Goal: Information Seeking & Learning: Learn about a topic

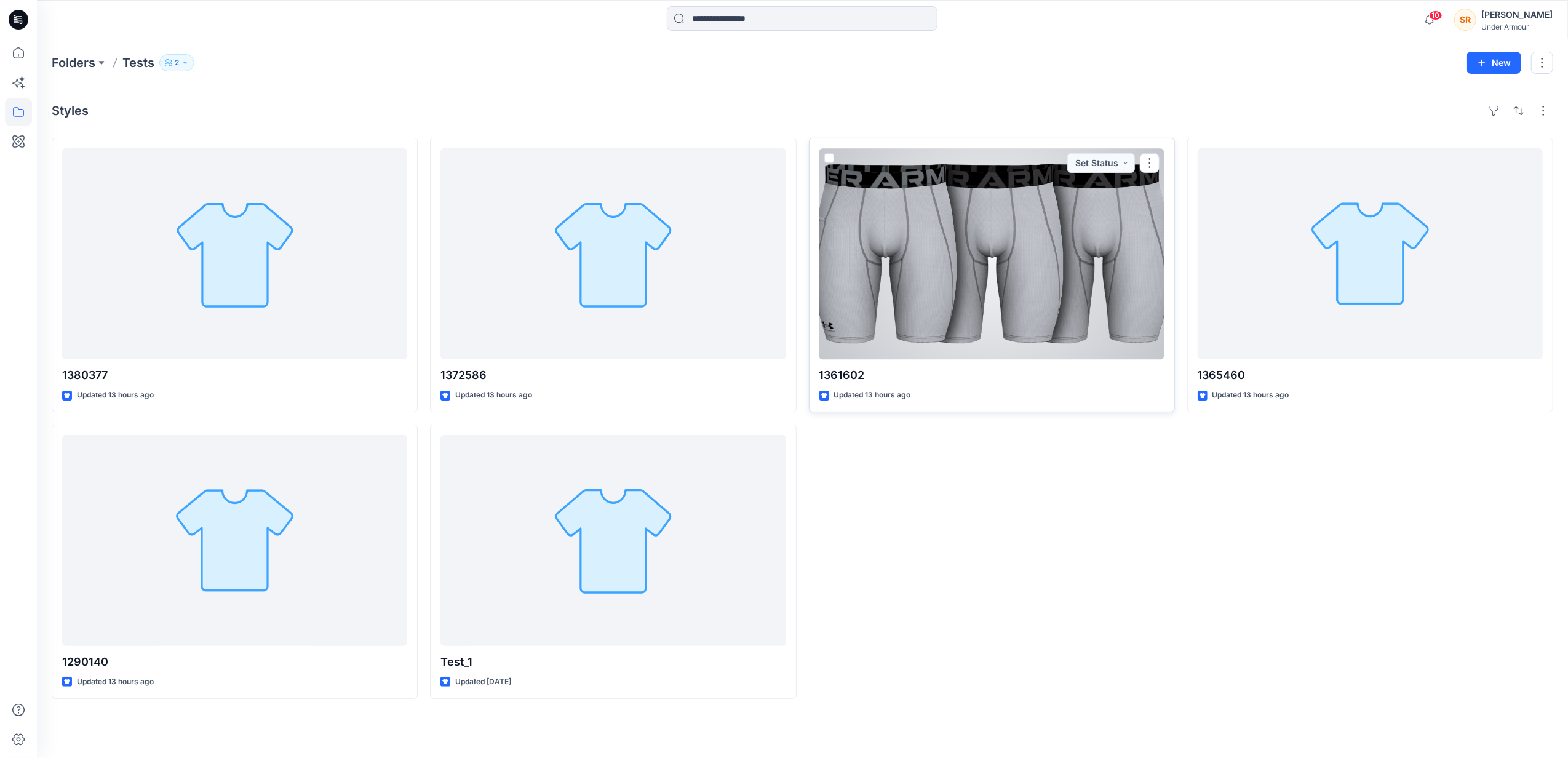
click at [1092, 282] on div at bounding box center [992, 253] width 345 height 211
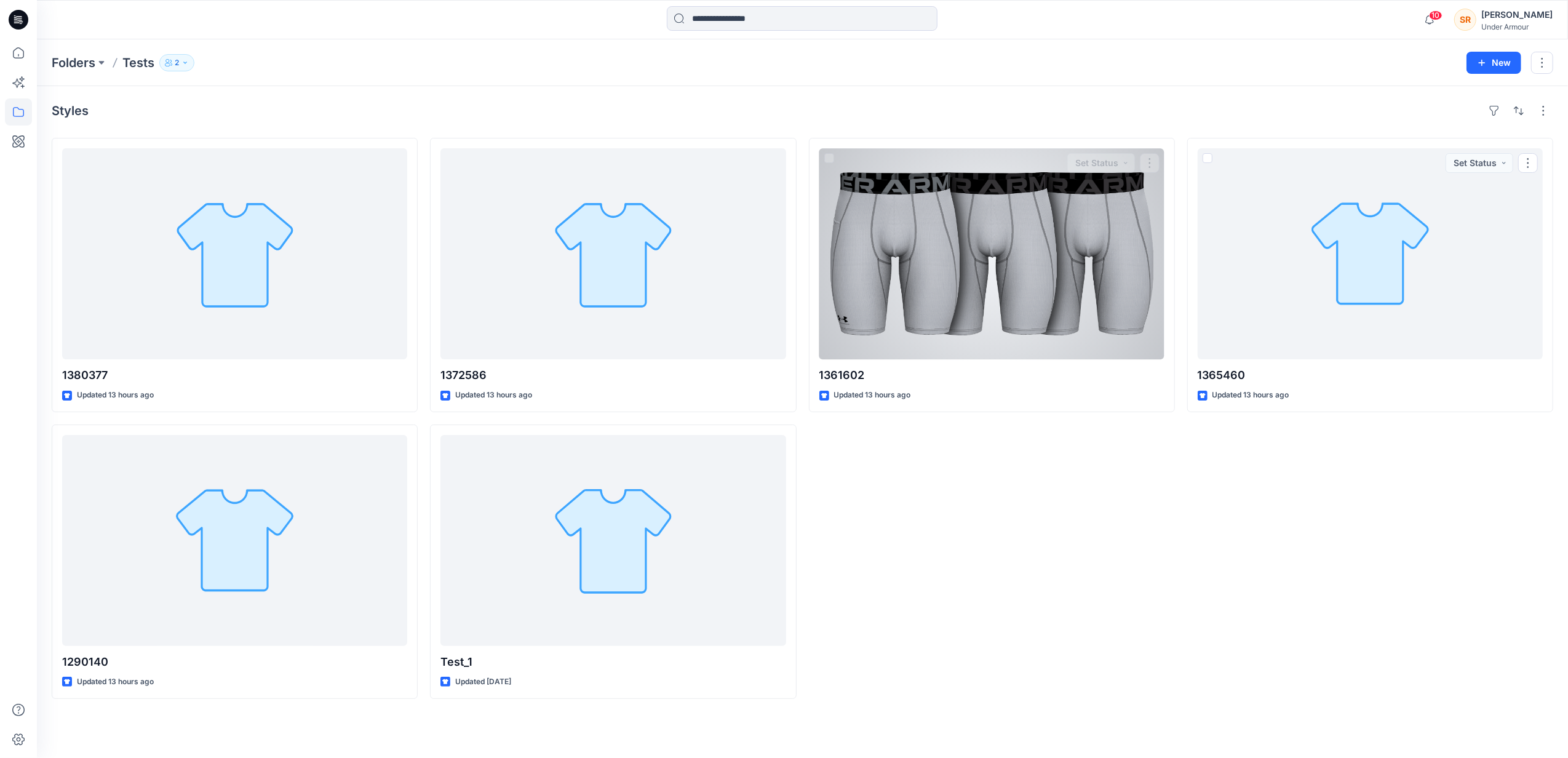
click at [1052, 490] on div "1361602 Updated 13 hours ago Set Status" at bounding box center [992, 418] width 366 height 561
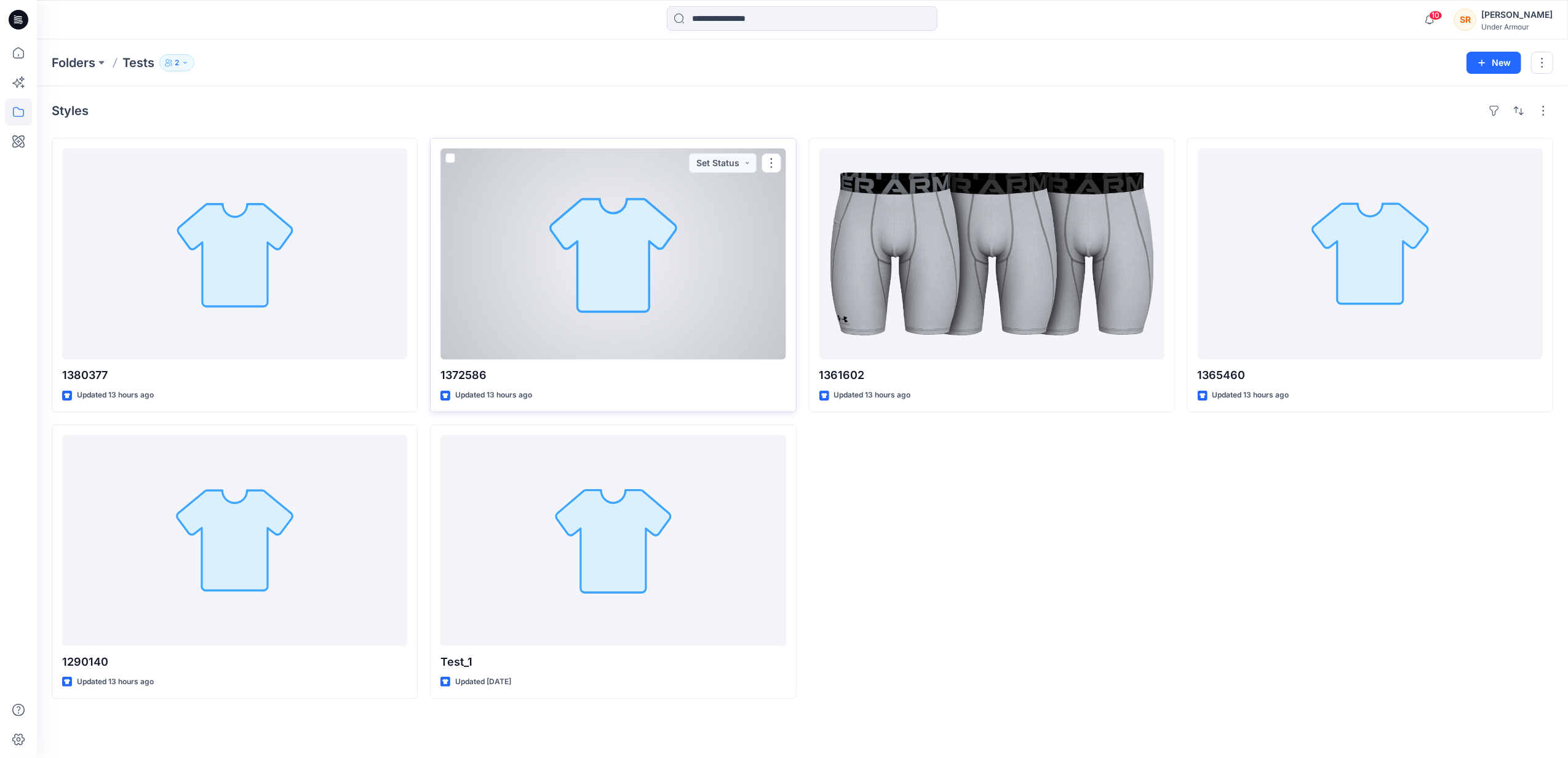
click at [608, 278] on div at bounding box center [613, 253] width 345 height 211
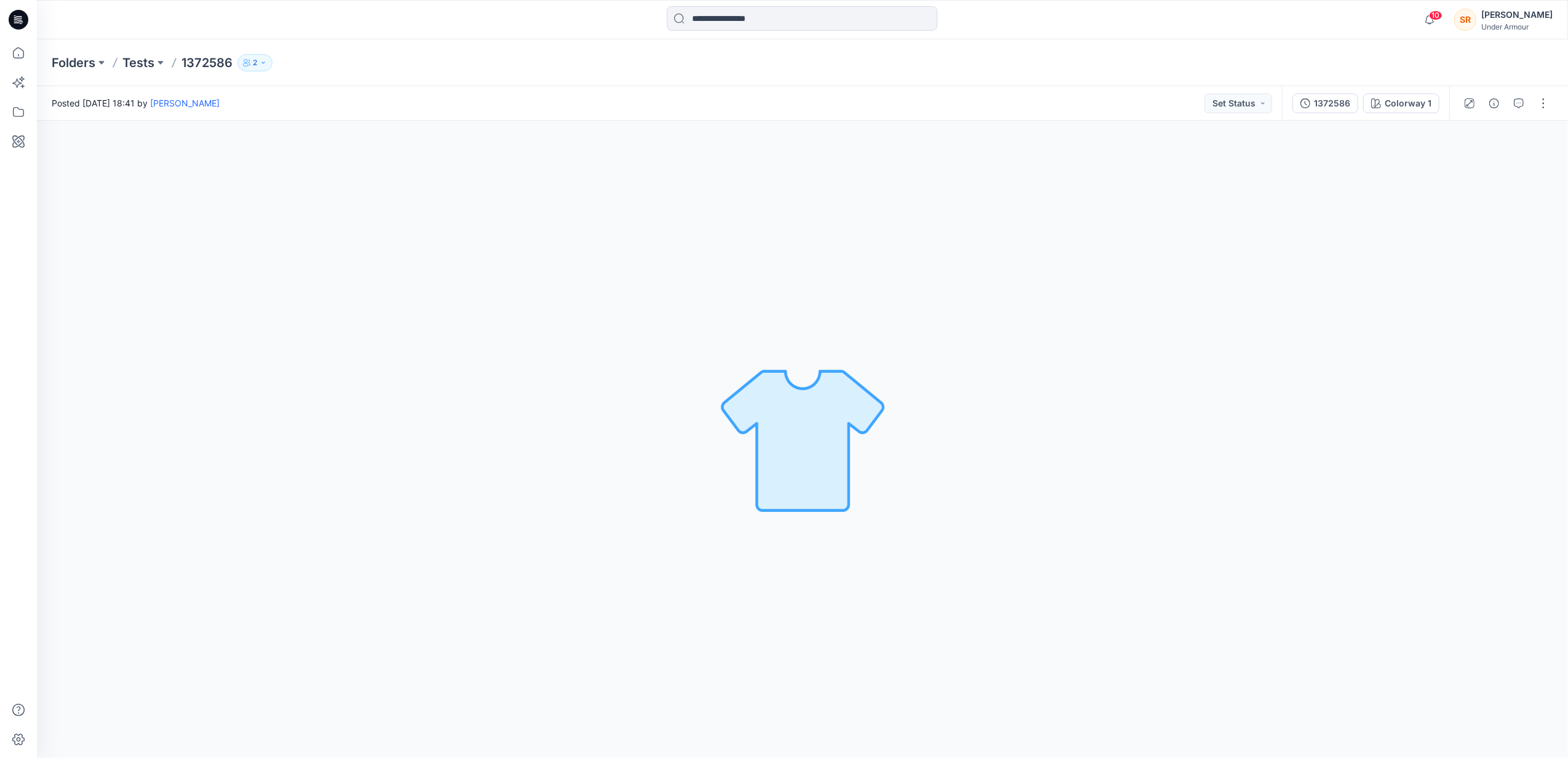
click at [856, 420] on img at bounding box center [802, 439] width 173 height 173
drag, startPoint x: 656, startPoint y: 371, endPoint x: 525, endPoint y: 377, distance: 131.1
click at [611, 412] on div "Colorway 1 Loading... Material Properties Loading..." at bounding box center [802, 439] width 1531 height 638
click at [209, 59] on p "1372586" at bounding box center [207, 63] width 51 height 17
click at [127, 55] on p "Tests" at bounding box center [139, 63] width 32 height 17
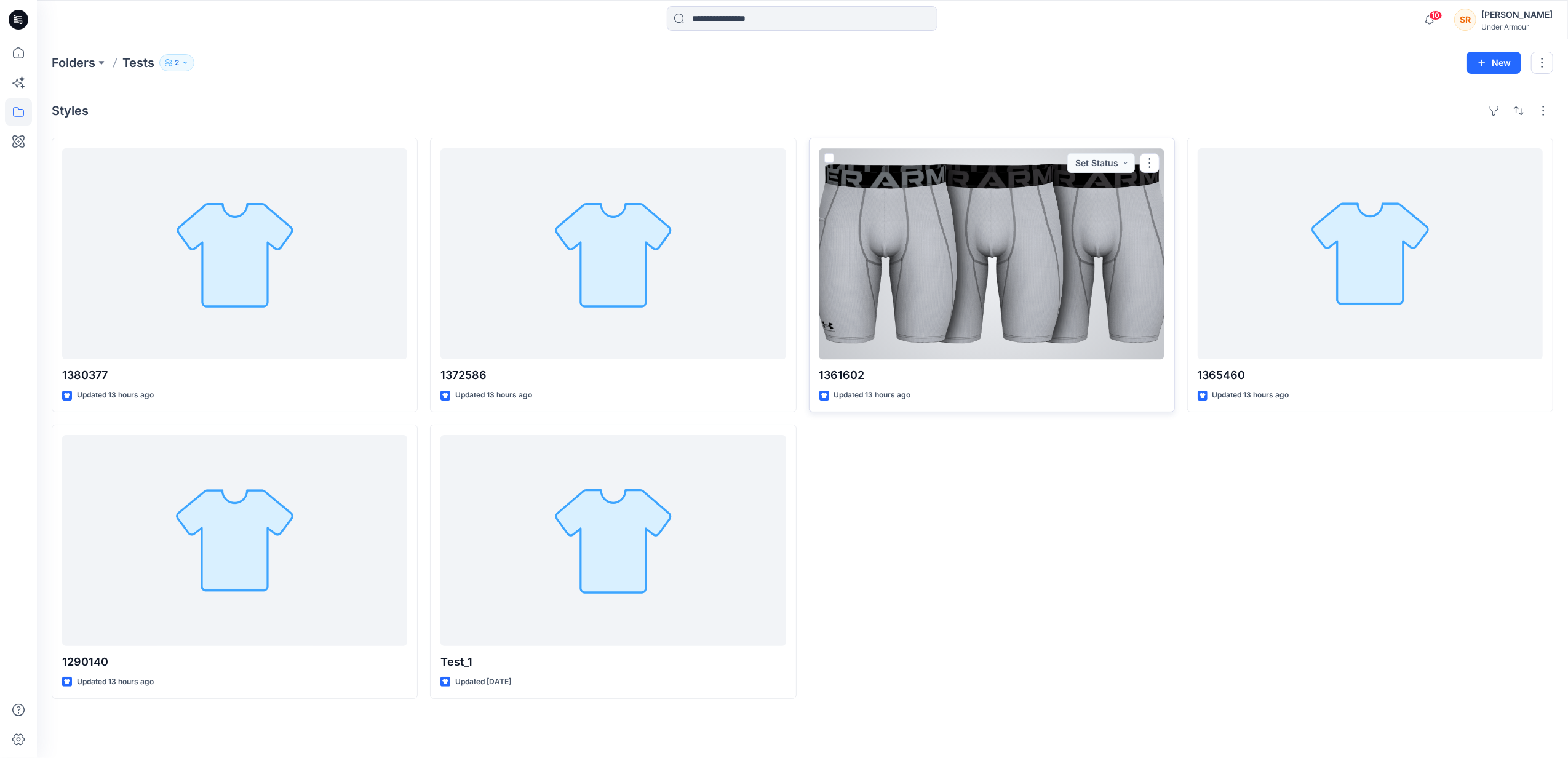
click at [988, 325] on div at bounding box center [992, 253] width 345 height 211
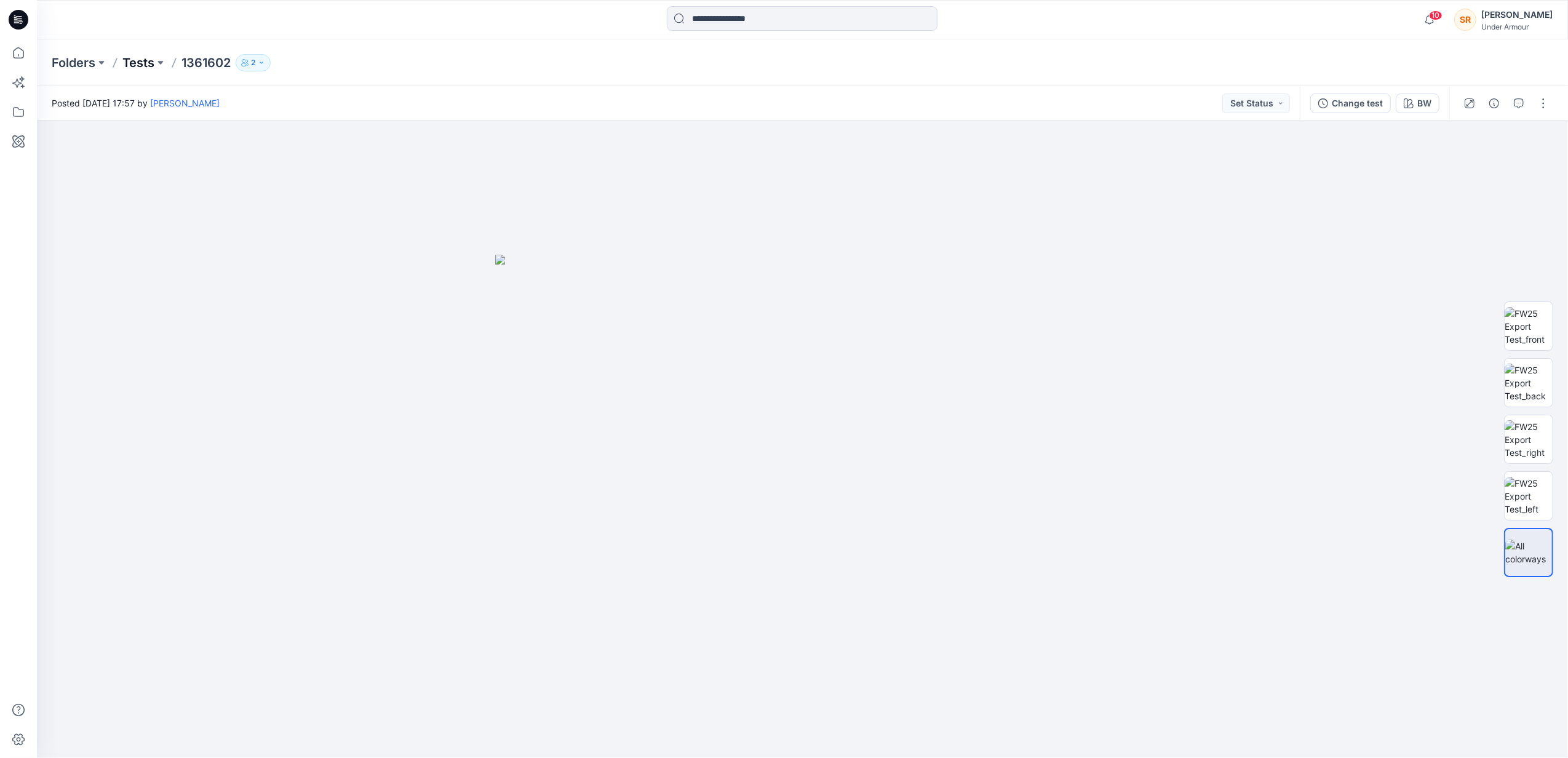
click at [143, 64] on p "Tests" at bounding box center [139, 63] width 32 height 17
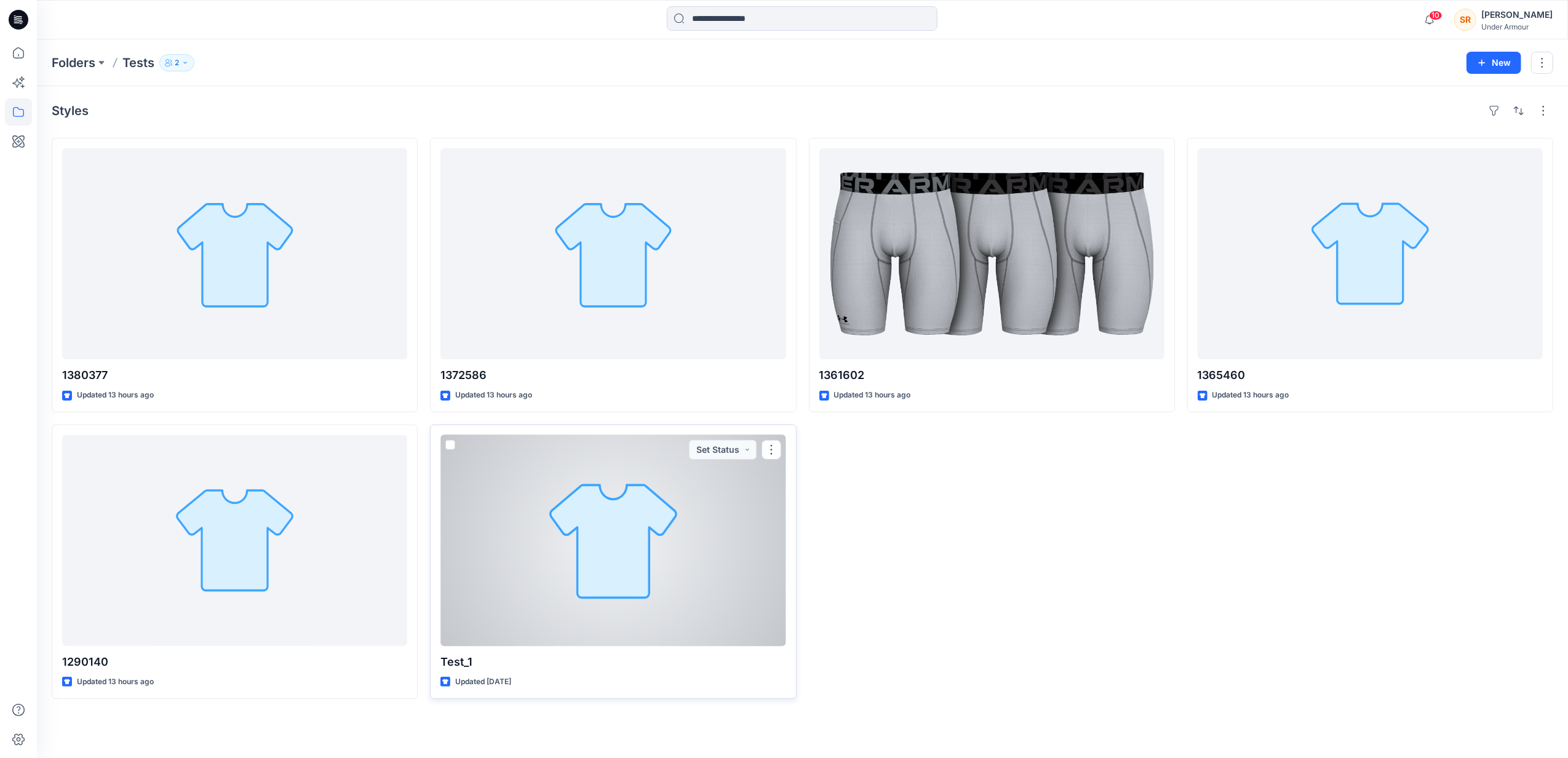
click at [636, 615] on div at bounding box center [613, 540] width 345 height 211
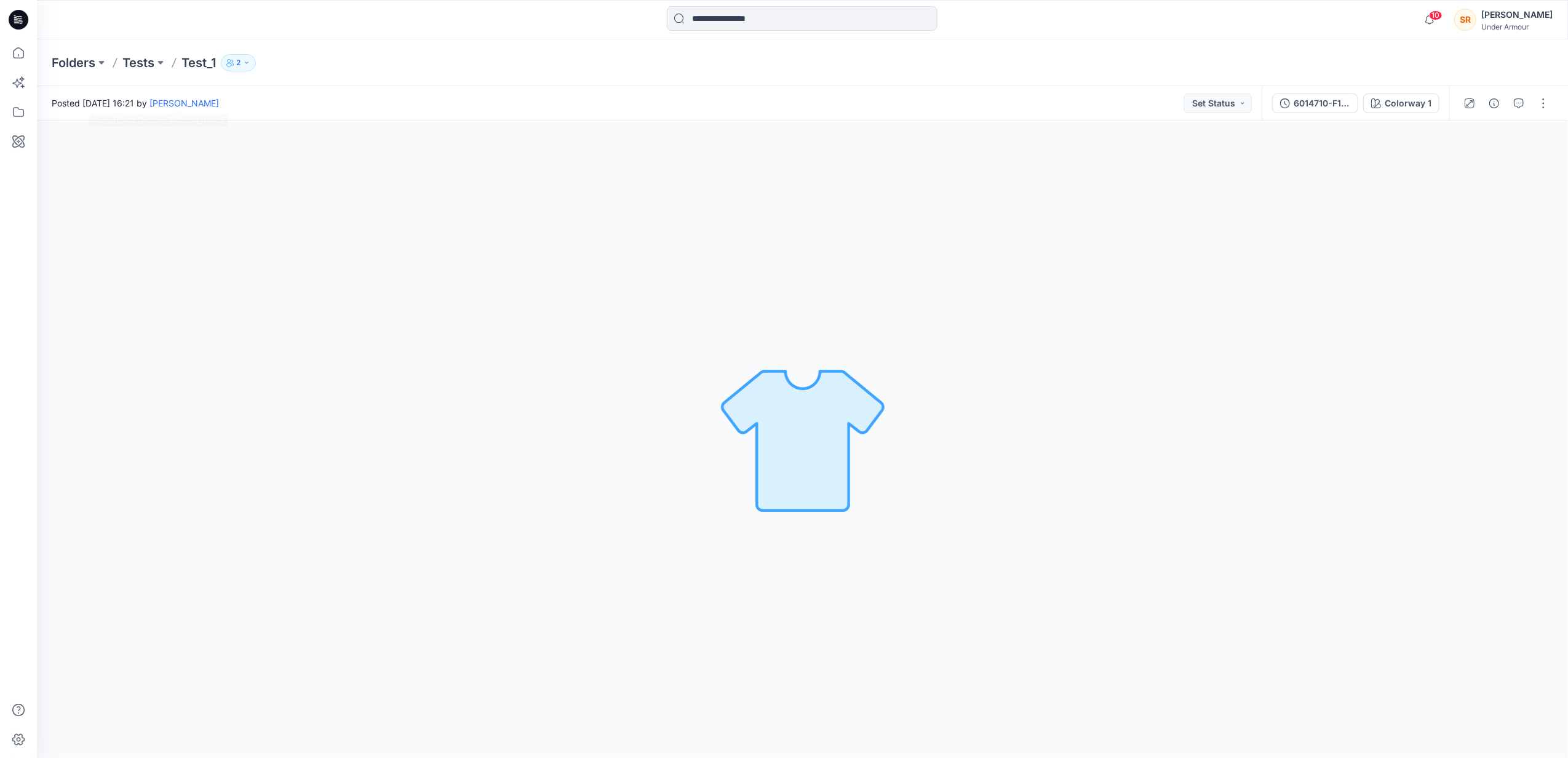
click at [133, 75] on div "Folders Tests Test_1 2" at bounding box center [802, 62] width 1531 height 47
click at [147, 70] on p "Tests" at bounding box center [139, 63] width 32 height 17
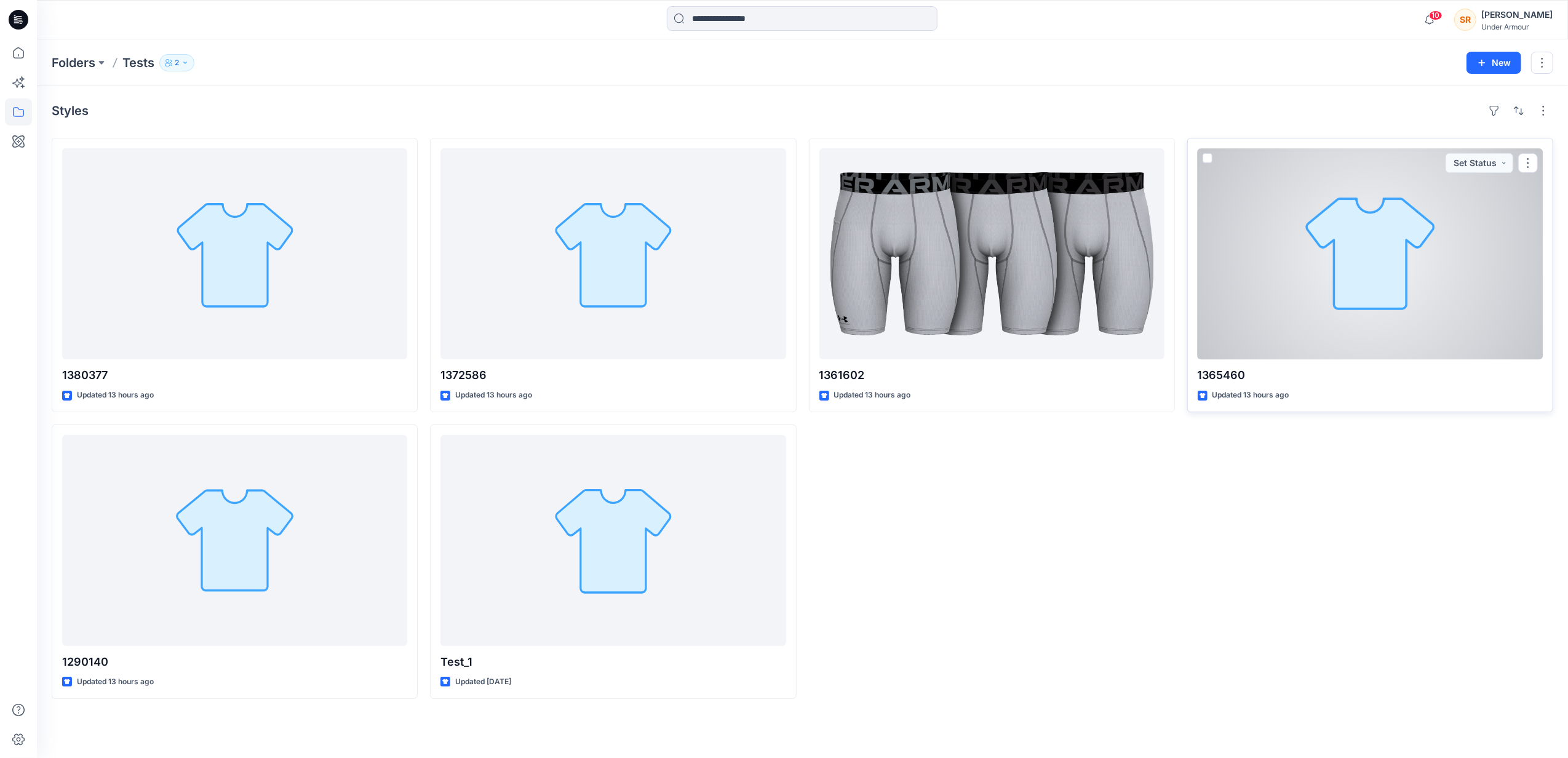
click at [1224, 252] on div at bounding box center [1371, 253] width 345 height 211
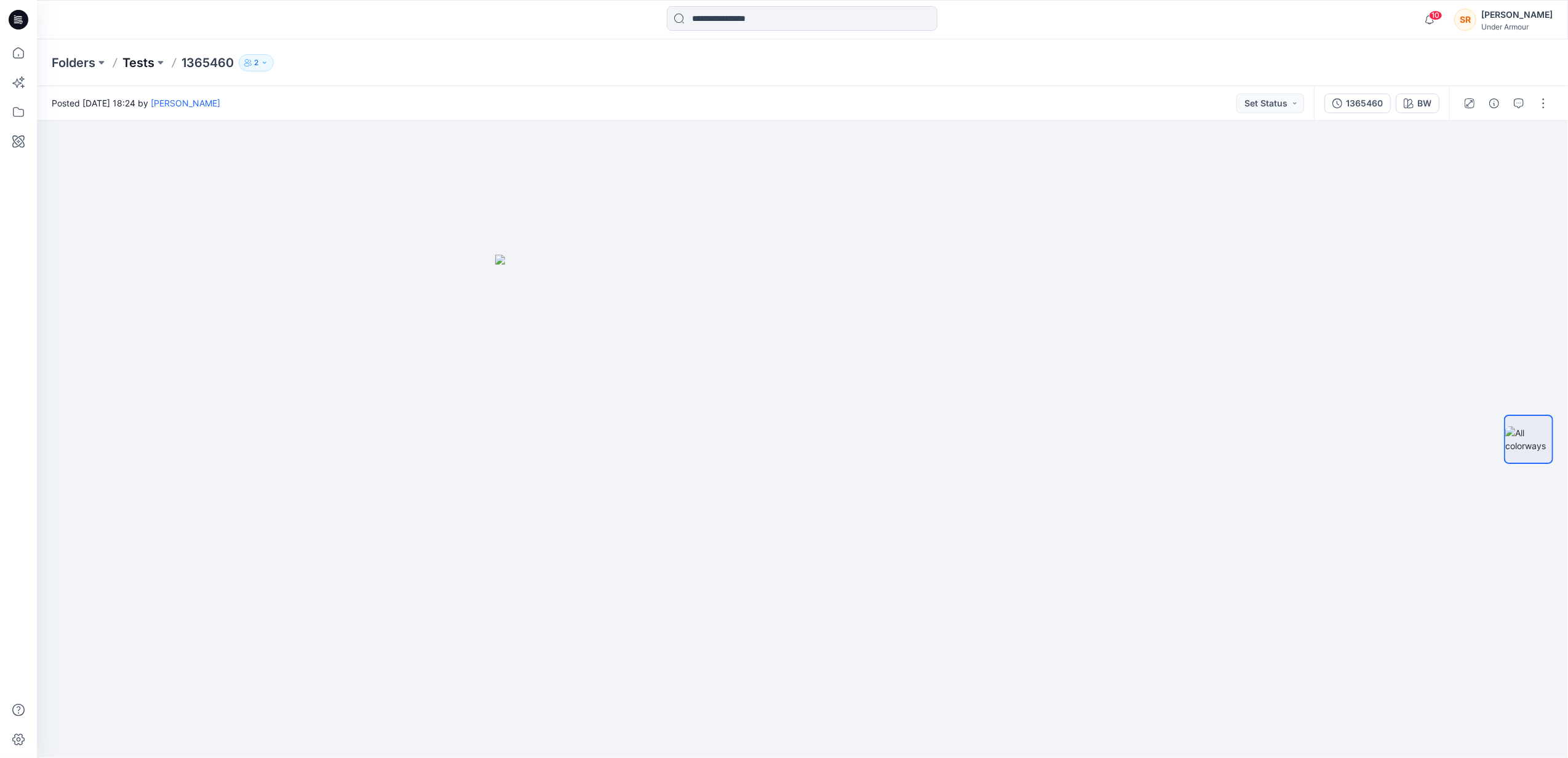
click at [134, 70] on p "Tests" at bounding box center [139, 63] width 32 height 17
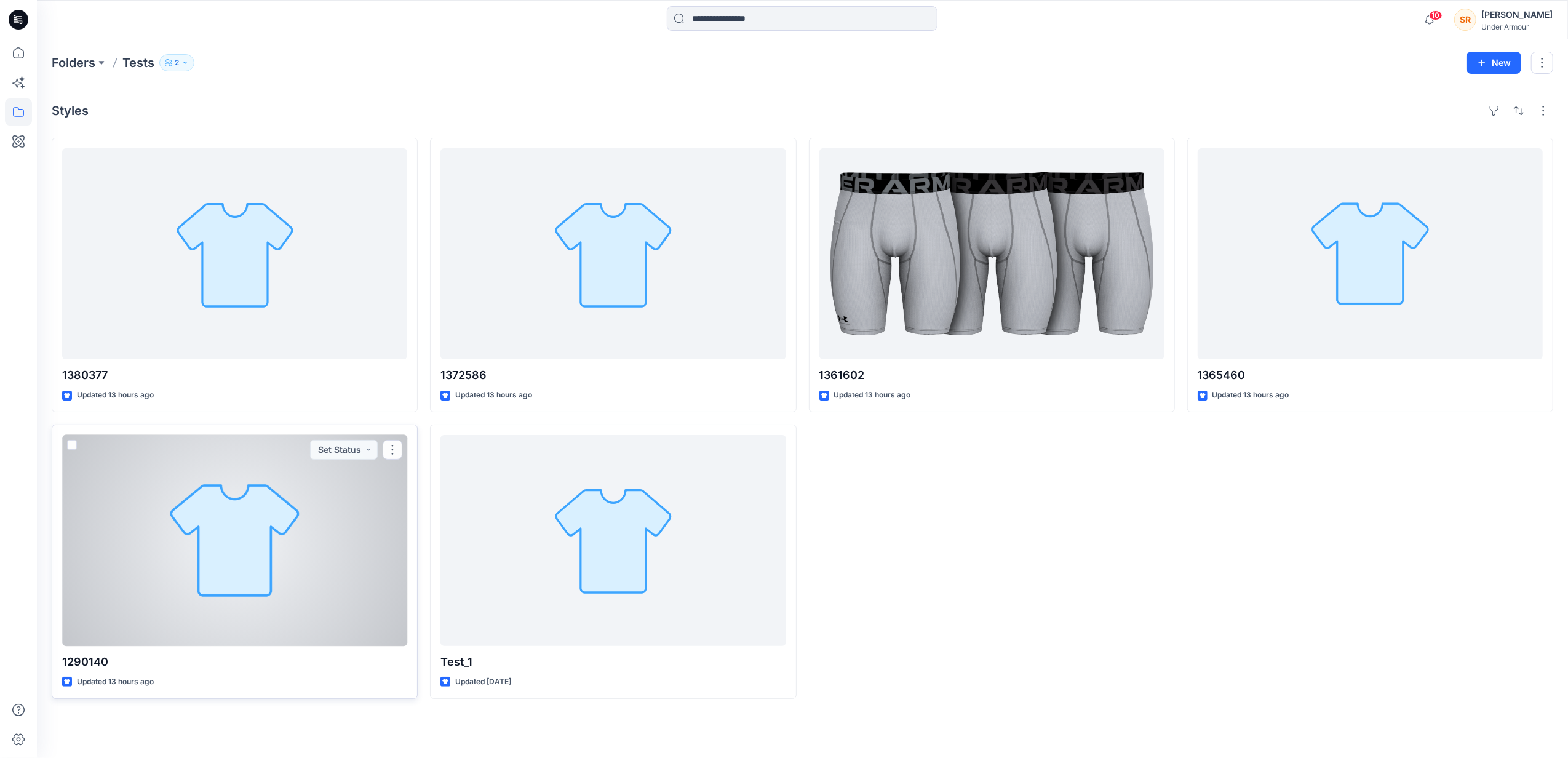
click at [303, 500] on div at bounding box center [235, 540] width 345 height 211
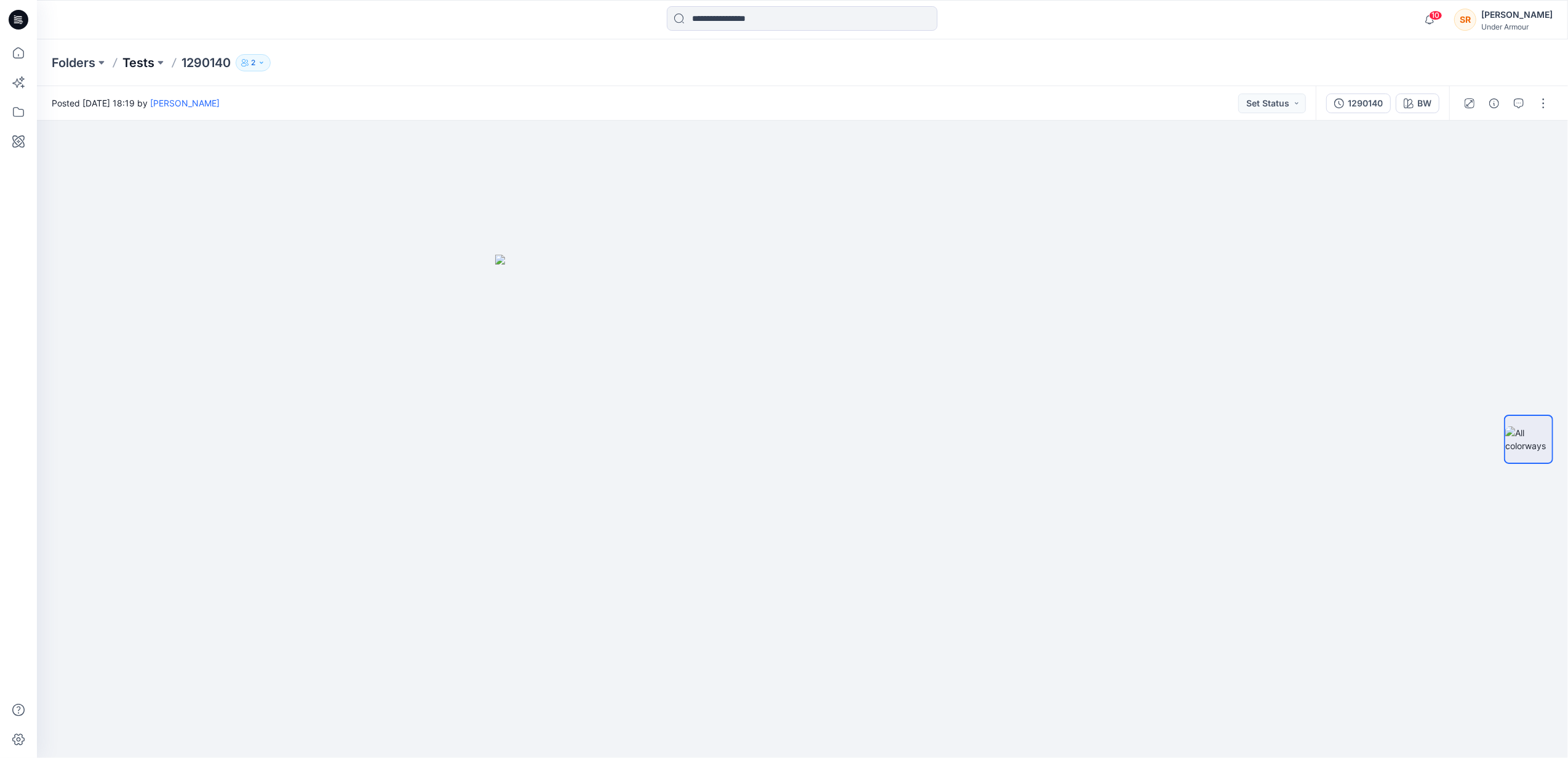
click at [147, 61] on p "Tests" at bounding box center [139, 63] width 32 height 17
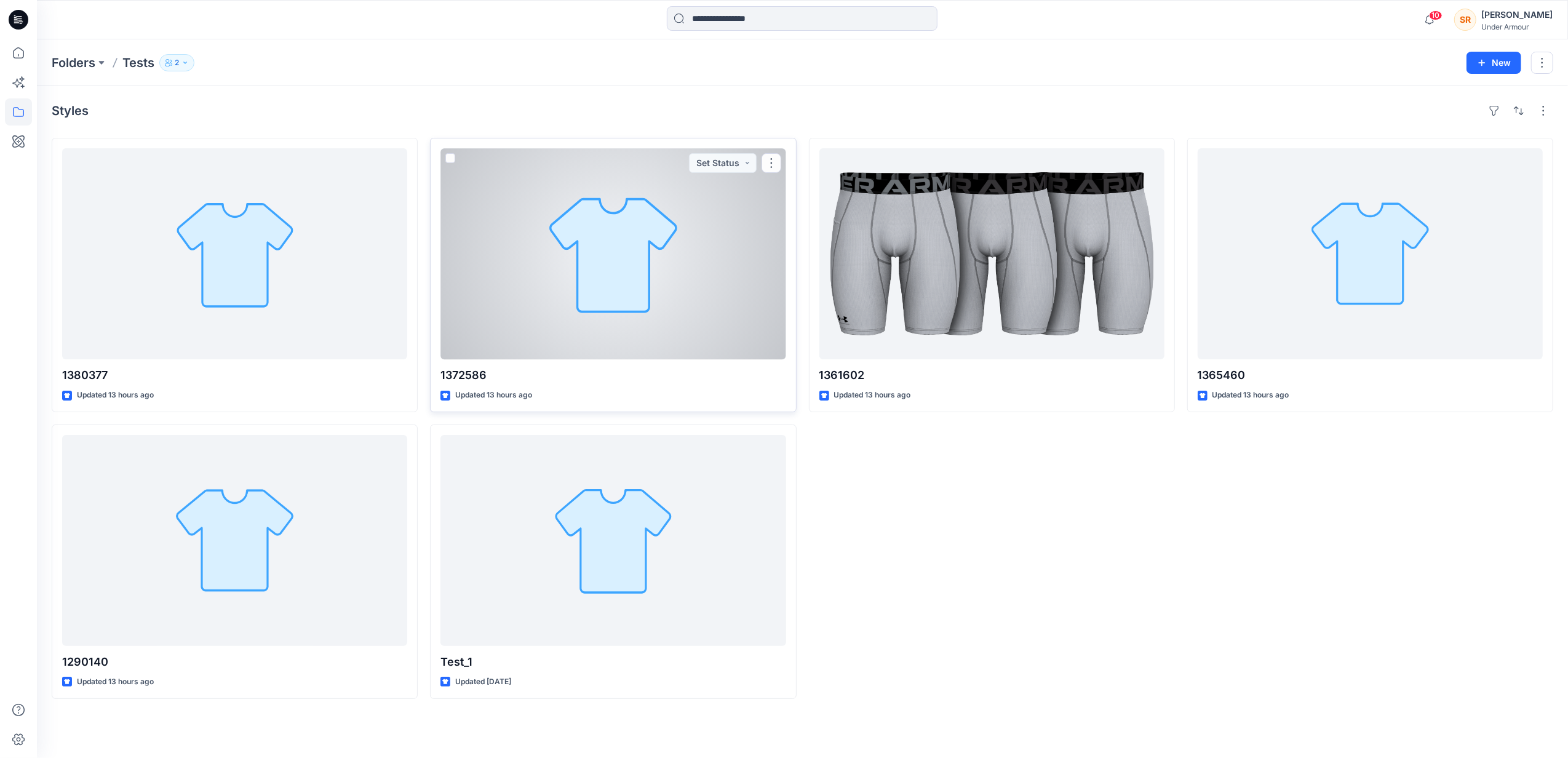
click at [601, 288] on div at bounding box center [613, 253] width 345 height 211
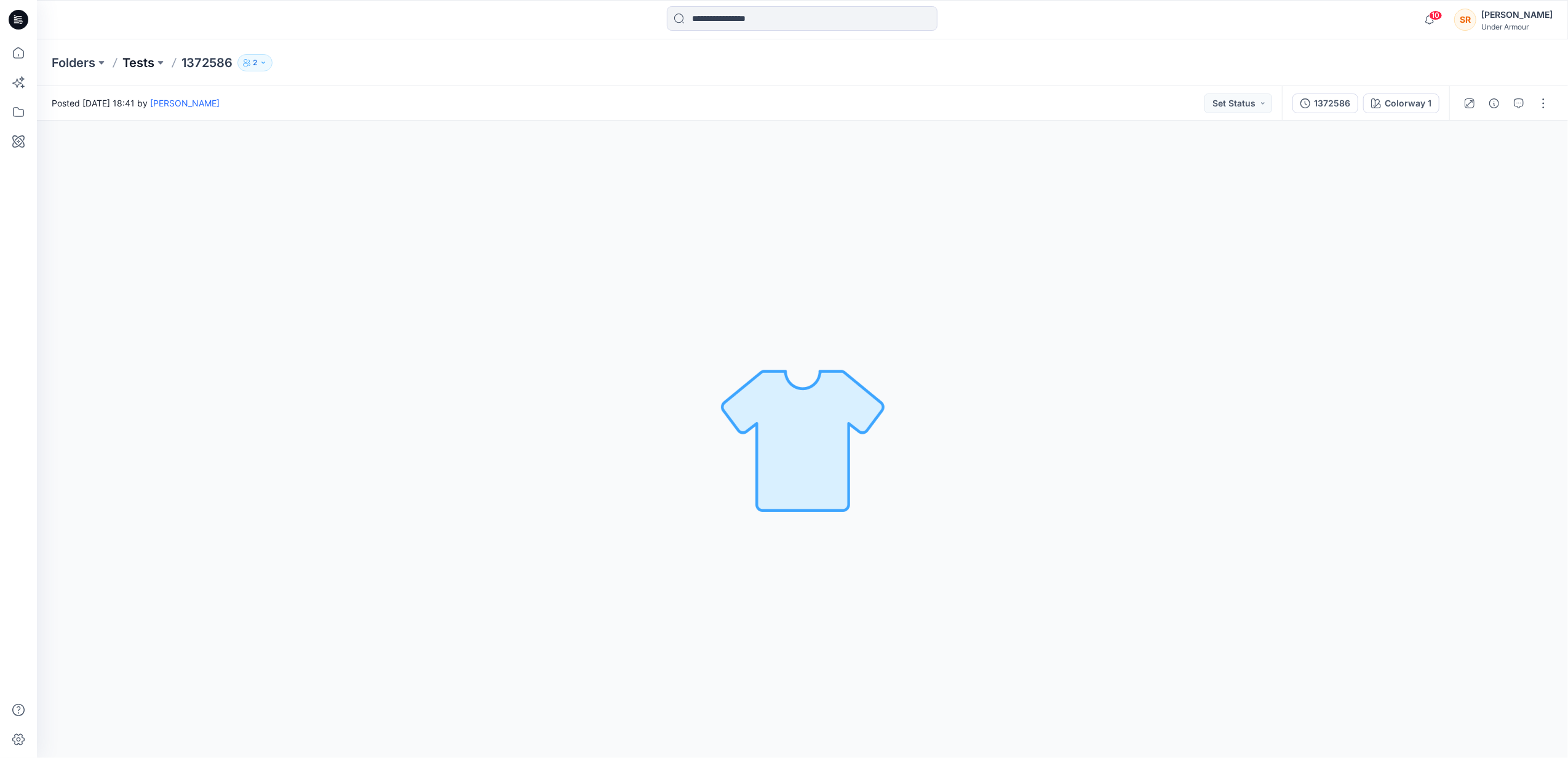
click at [145, 68] on p "Tests" at bounding box center [139, 63] width 32 height 17
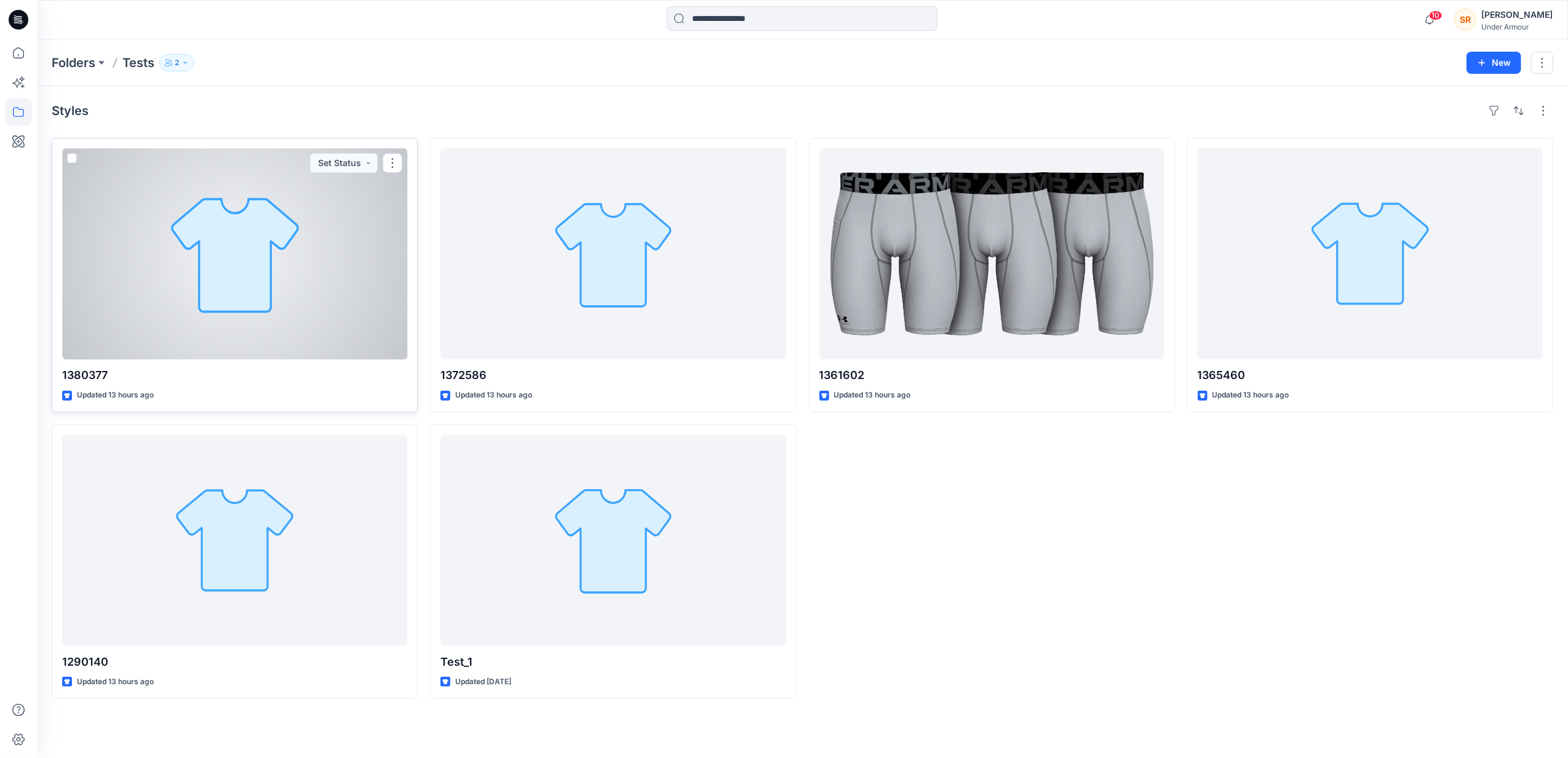
click at [242, 254] on div at bounding box center [235, 253] width 345 height 211
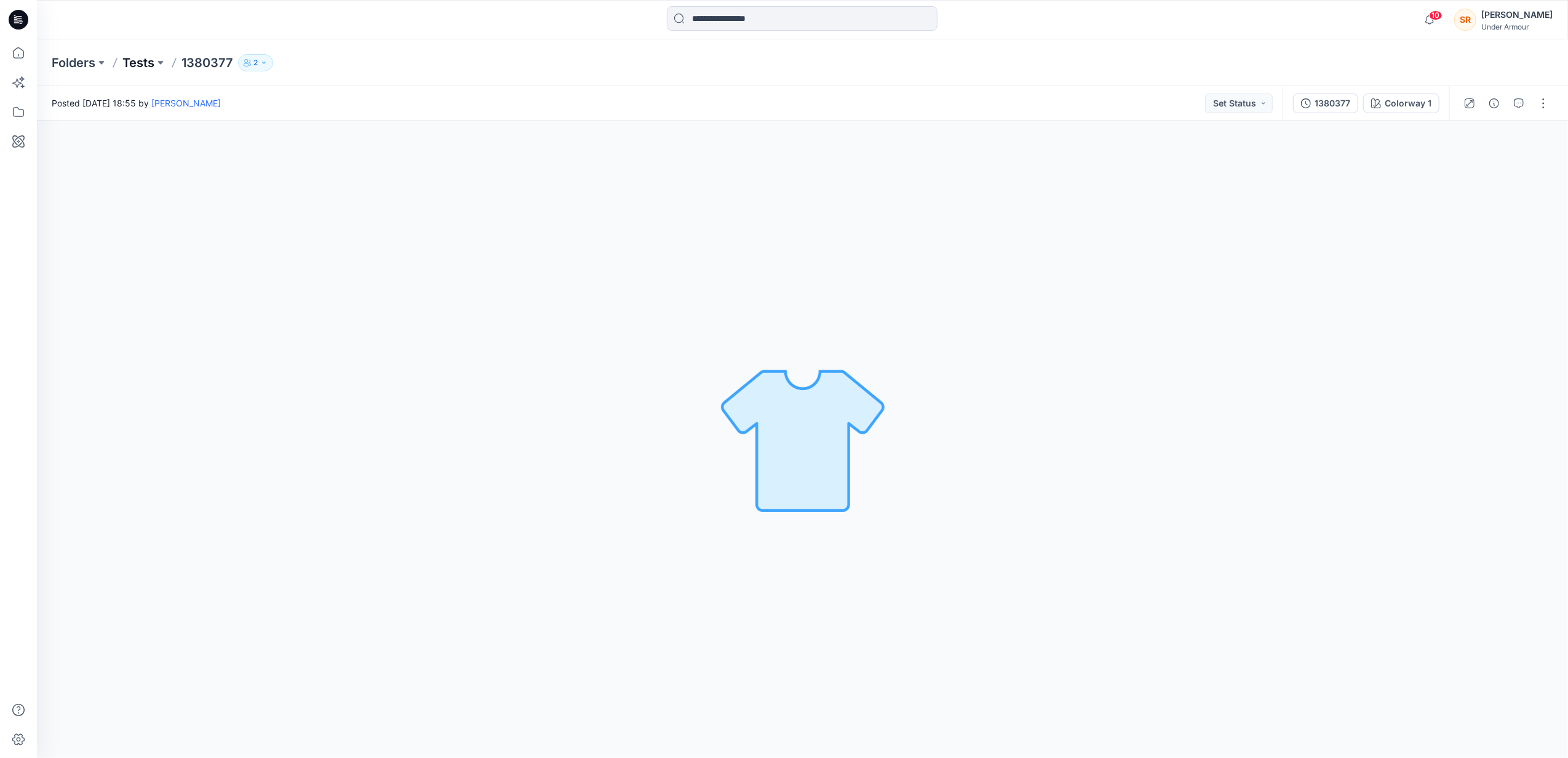
click at [140, 58] on p "Tests" at bounding box center [139, 63] width 32 height 17
